Goal: Task Accomplishment & Management: Use online tool/utility

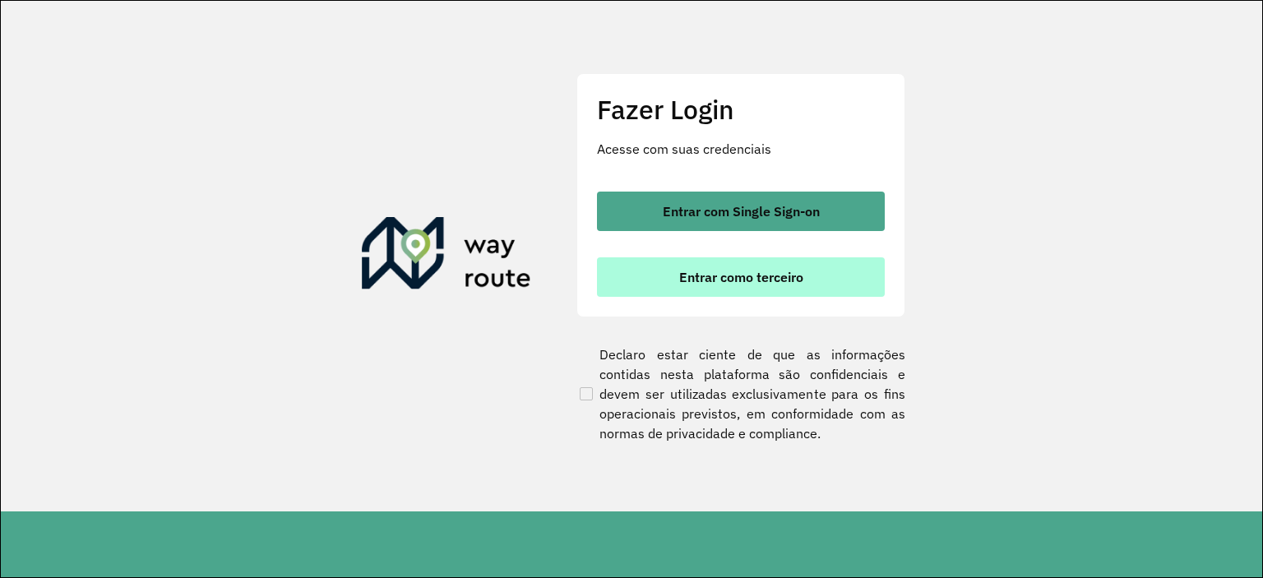
click at [708, 278] on span "Entrar como terceiro" at bounding box center [741, 277] width 124 height 13
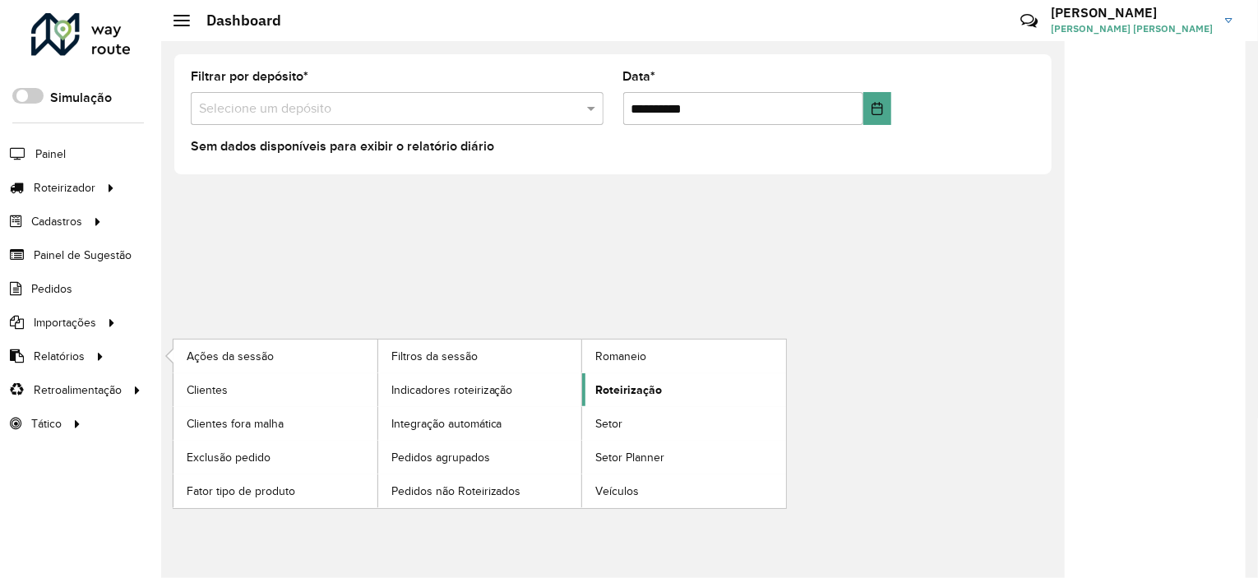
click at [629, 382] on span "Roteirização" at bounding box center [629, 390] width 67 height 17
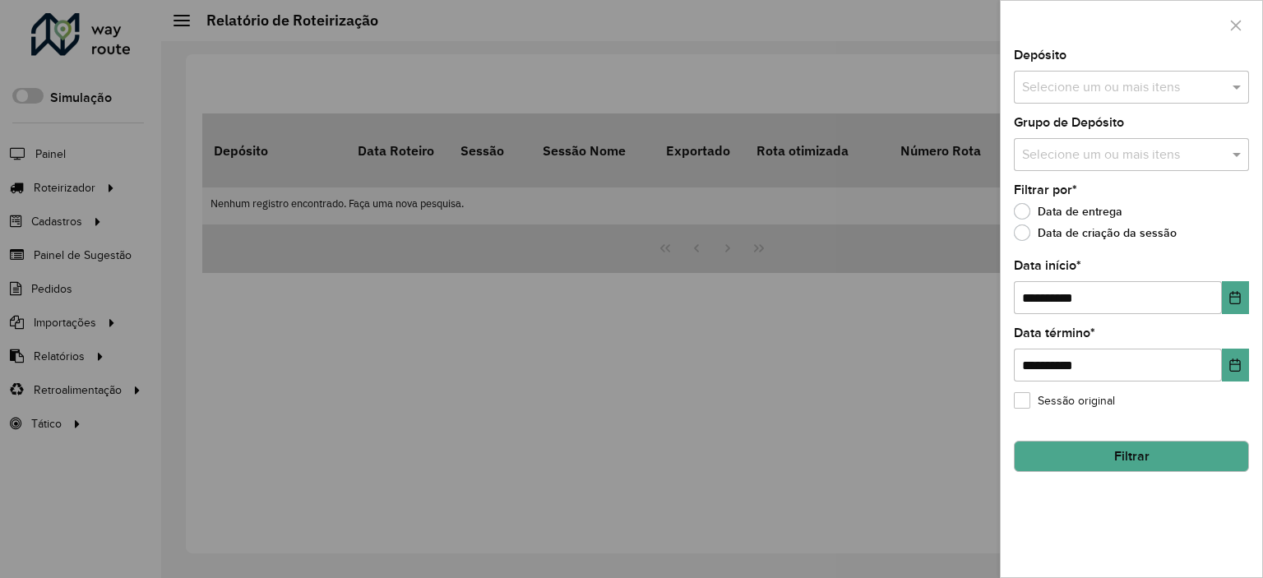
click at [81, 335] on div at bounding box center [631, 289] width 1263 height 578
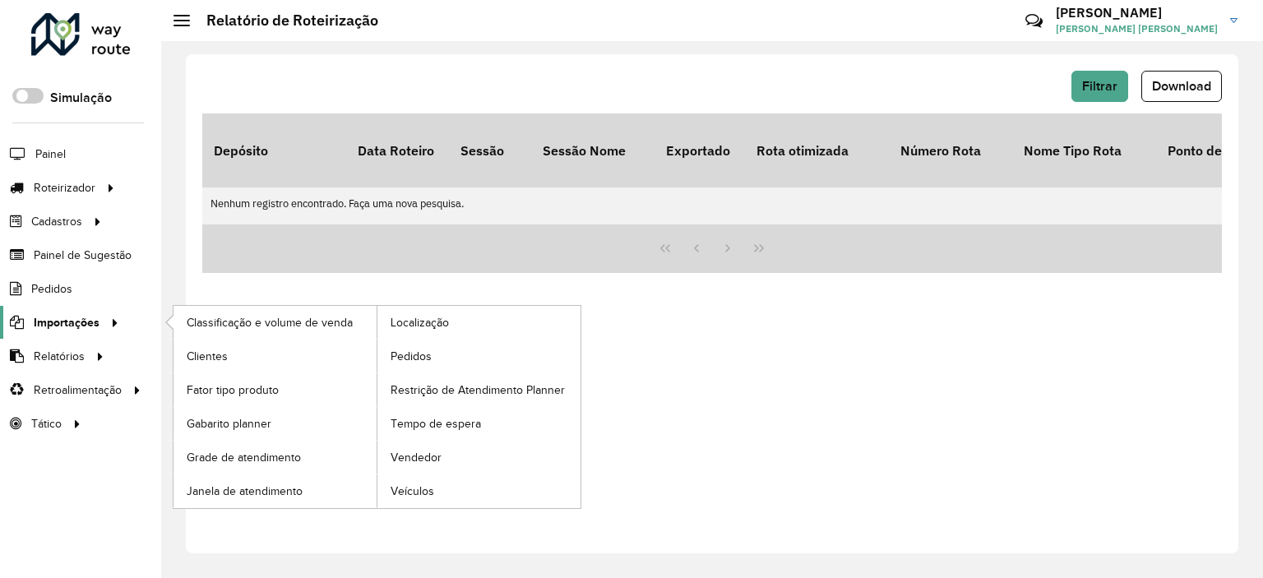
click at [94, 321] on span "Importações" at bounding box center [67, 322] width 66 height 17
click at [411, 355] on span "Pedidos" at bounding box center [412, 356] width 43 height 17
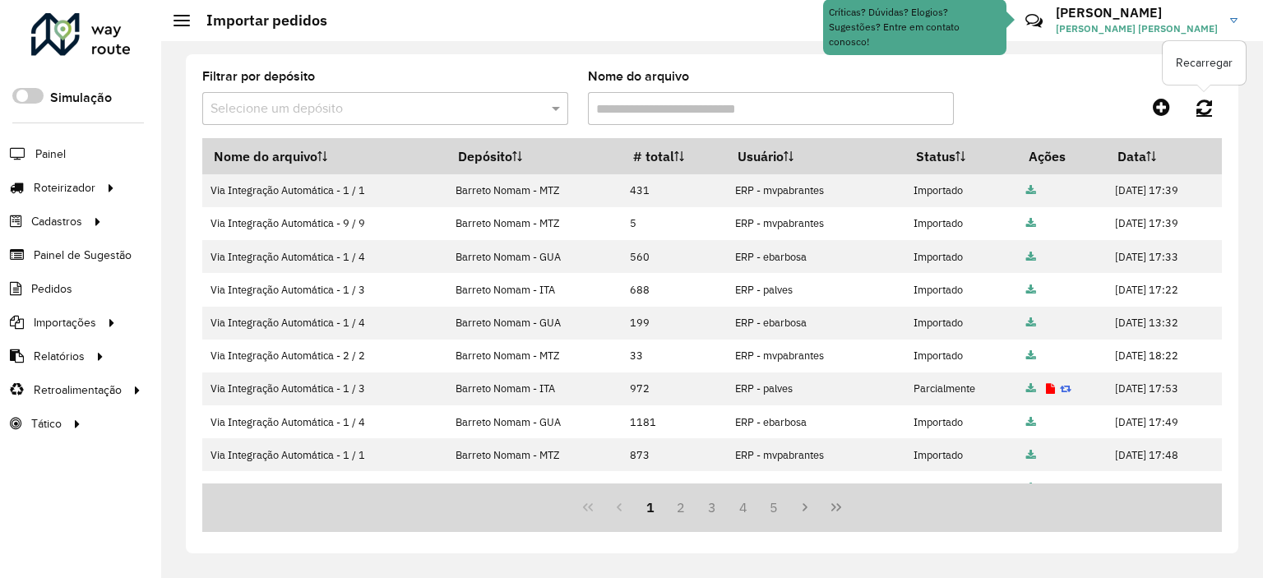
click at [1192, 108] on link at bounding box center [1204, 107] width 35 height 30
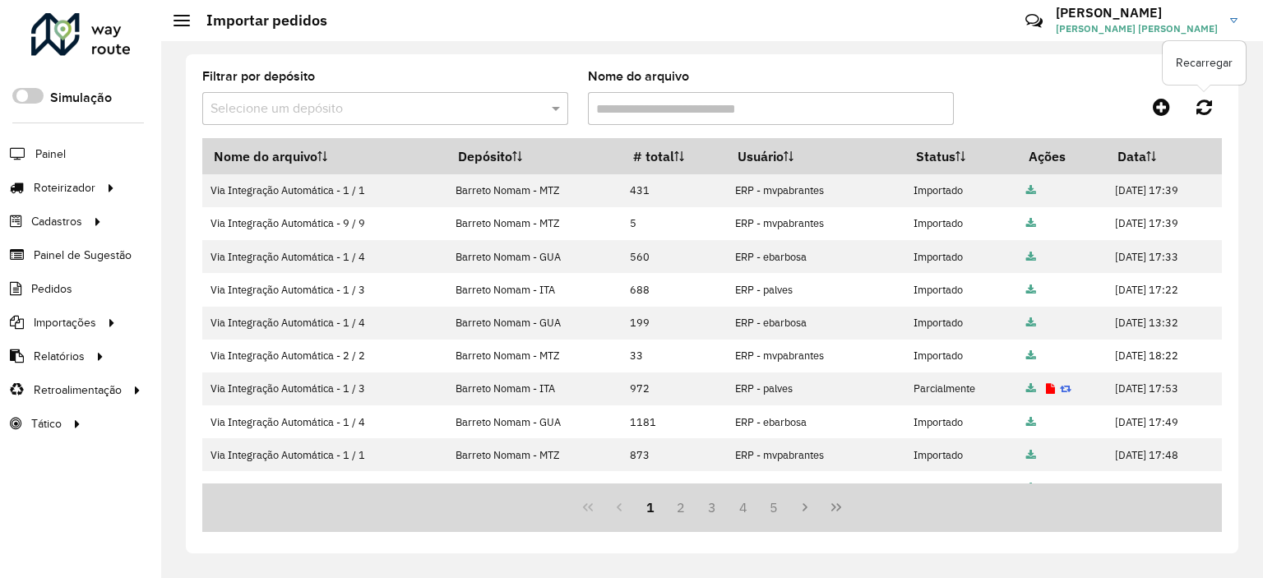
click at [1204, 108] on icon at bounding box center [1205, 107] width 16 height 18
